Goal: Navigation & Orientation: Find specific page/section

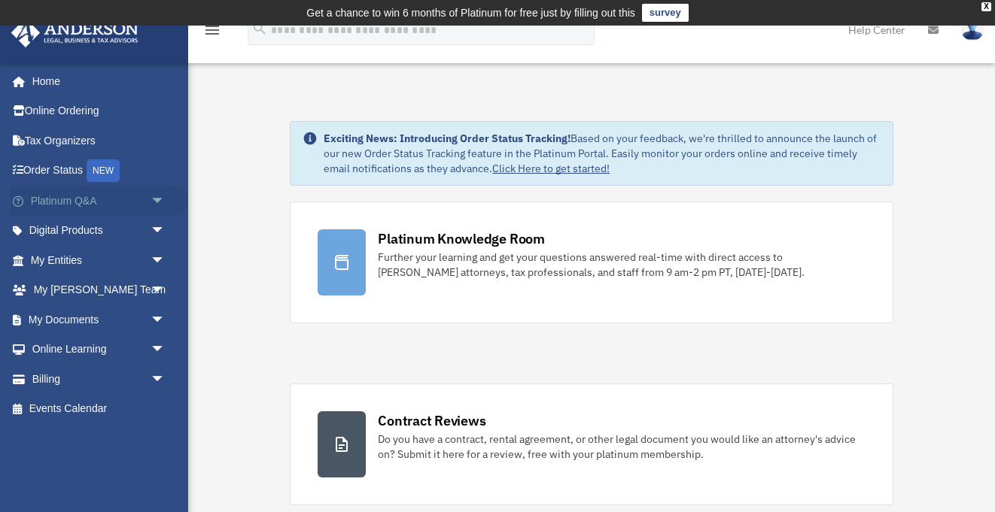
click at [150, 197] on span "arrow_drop_down" at bounding box center [165, 201] width 30 height 31
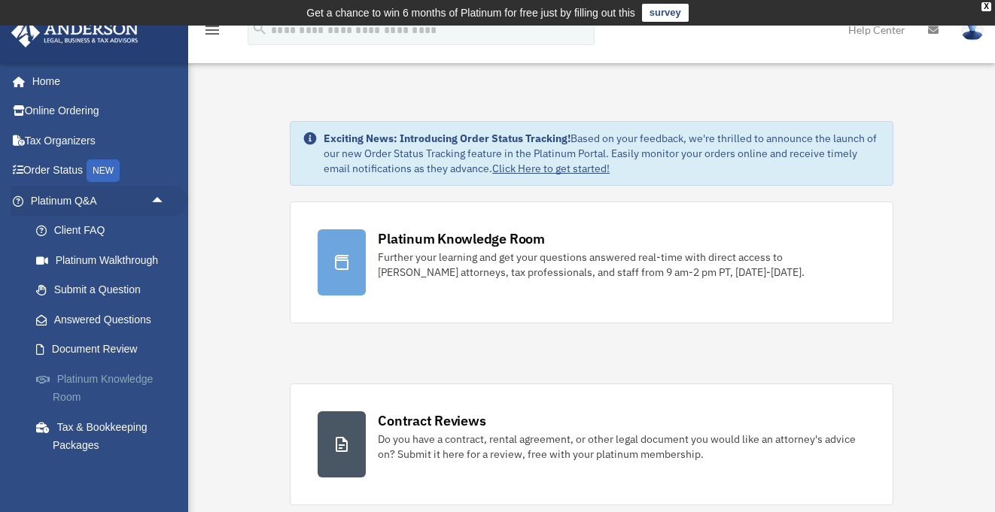
click at [129, 381] on link "Platinum Knowledge Room" at bounding box center [104, 388] width 167 height 48
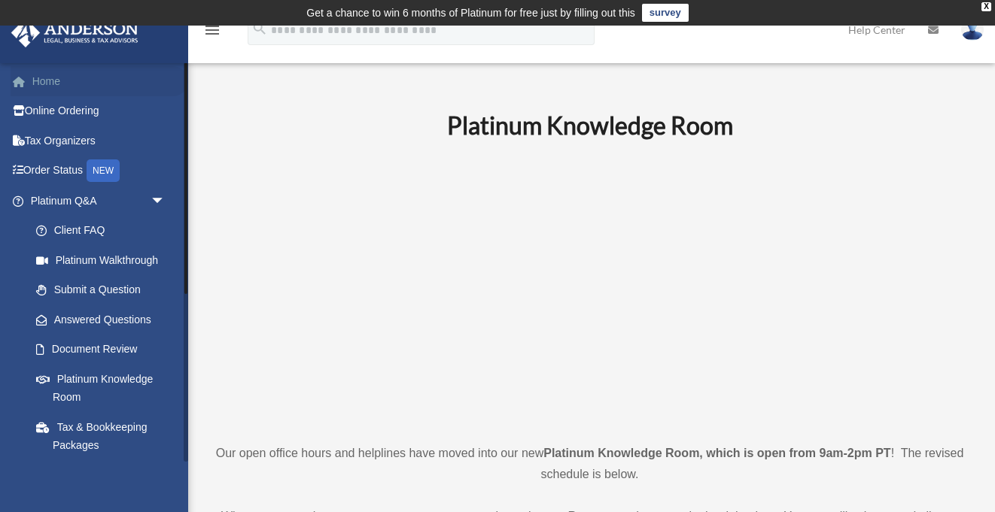
click at [45, 84] on link "Home" at bounding box center [100, 81] width 178 height 30
